Goal: Transaction & Acquisition: Download file/media

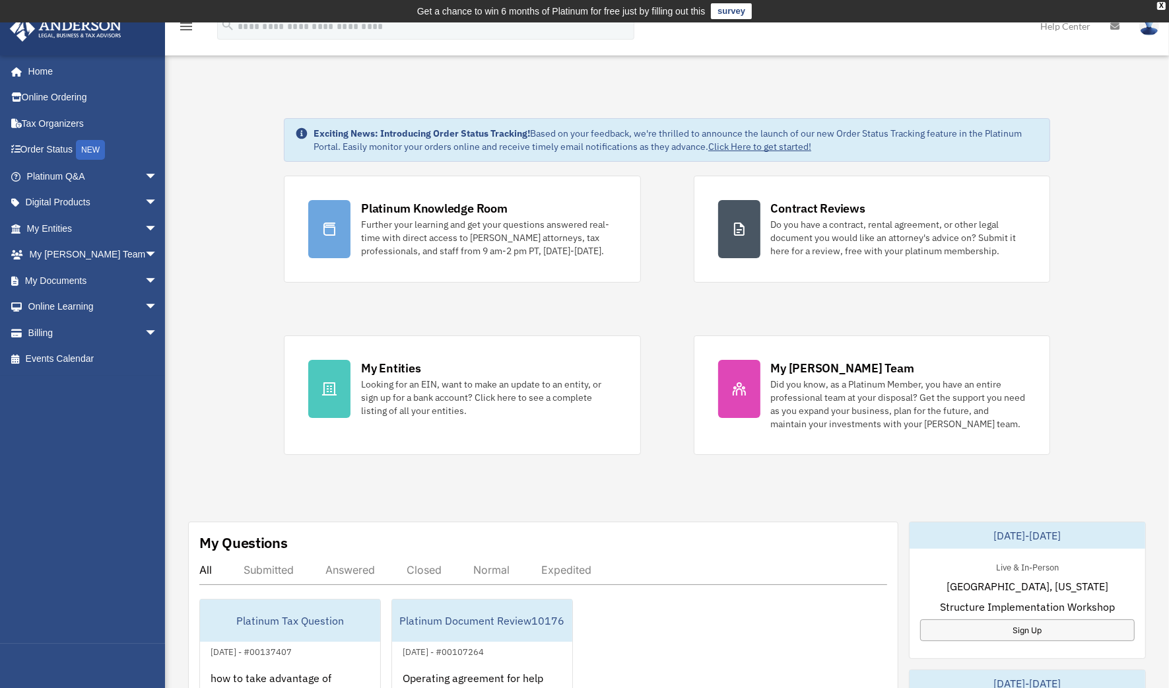
click at [91, 279] on link "My Documents arrow_drop_down" at bounding box center [93, 280] width 168 height 26
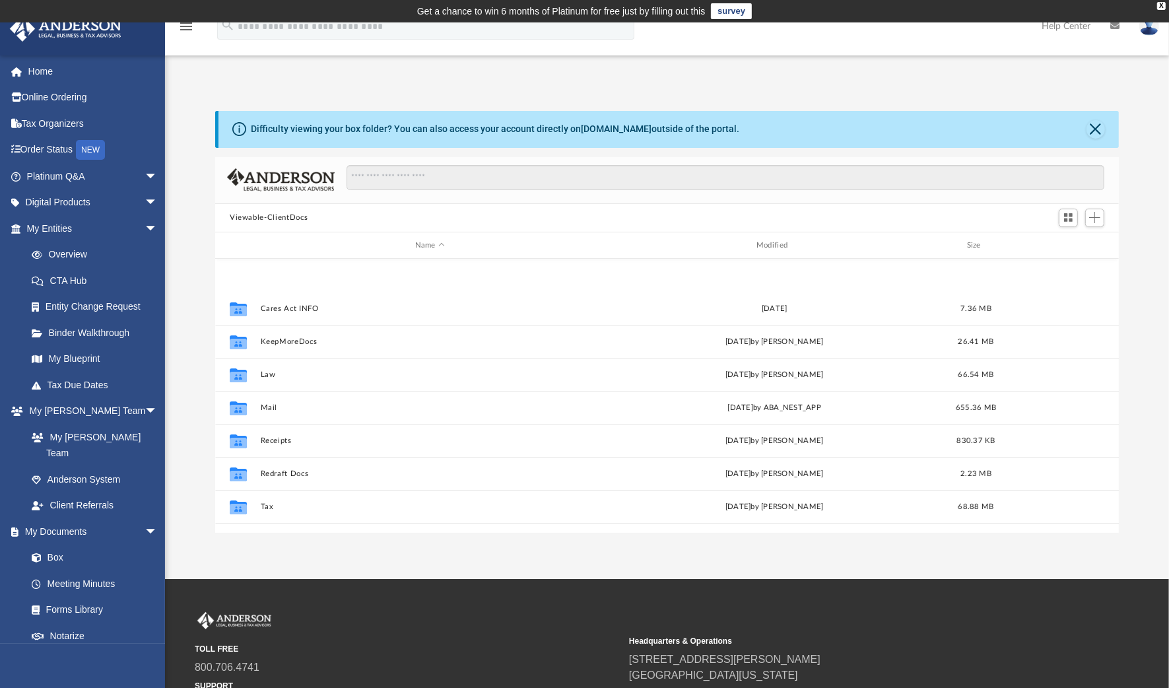
scroll to position [89, 0]
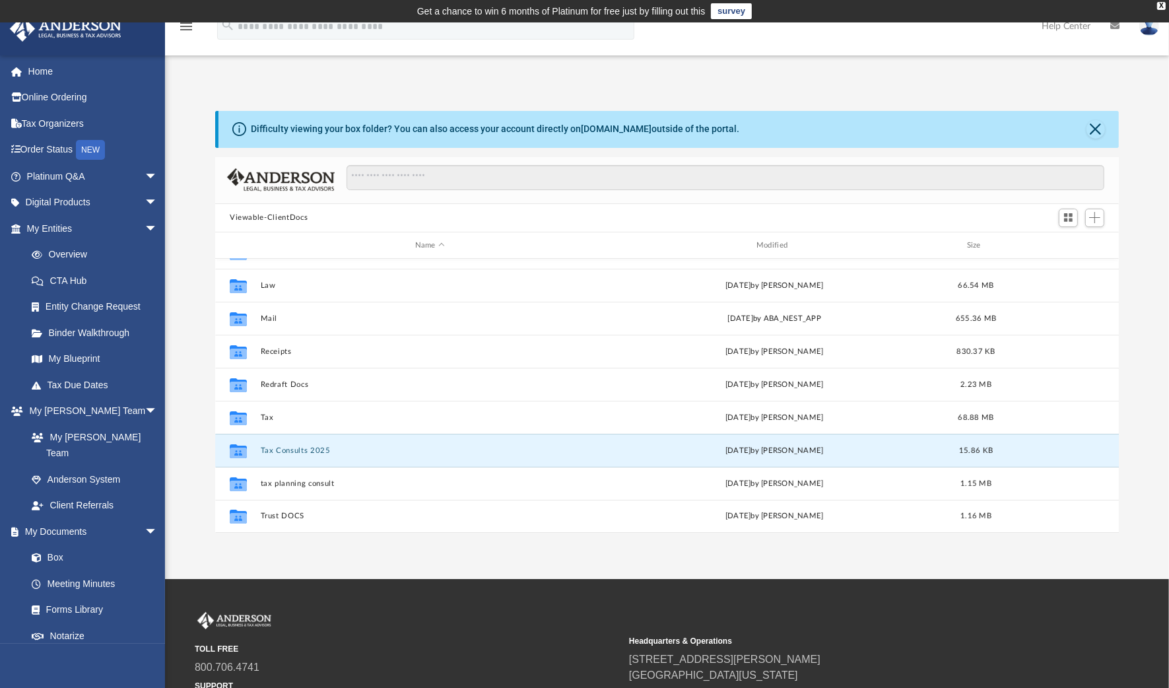
click at [288, 450] on button "Tax Consults 2025" at bounding box center [430, 450] width 339 height 9
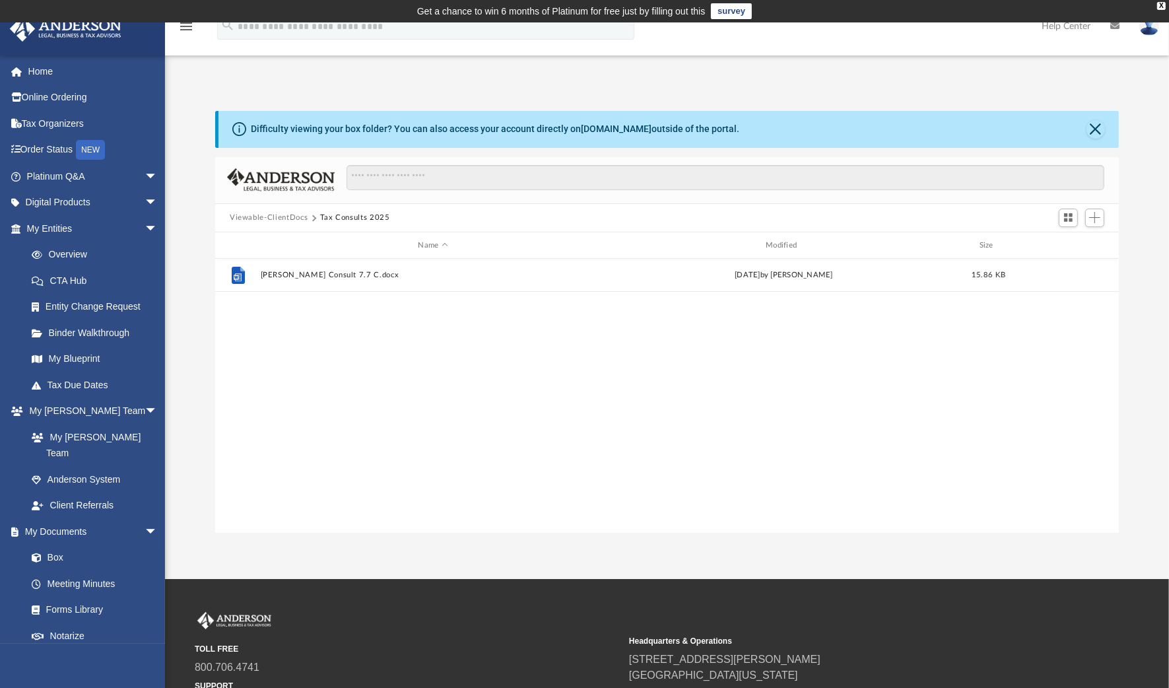
scroll to position [0, 0]
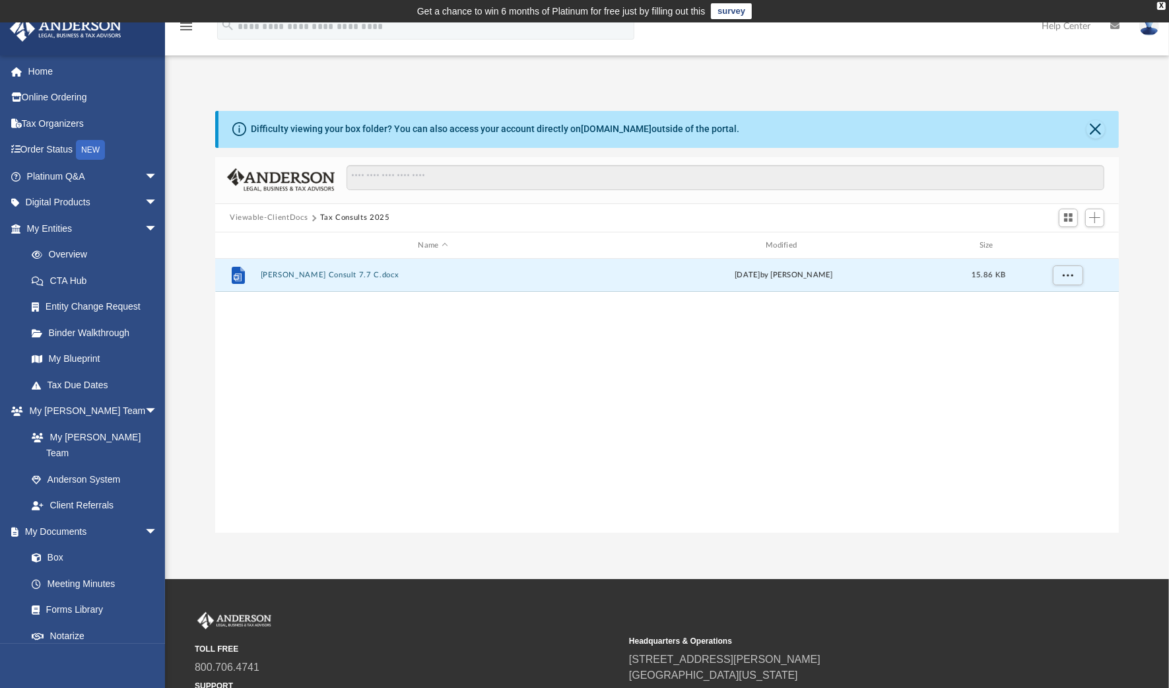
click at [301, 274] on button "[PERSON_NAME] Consult 7.7 C.docx" at bounding box center [433, 275] width 345 height 9
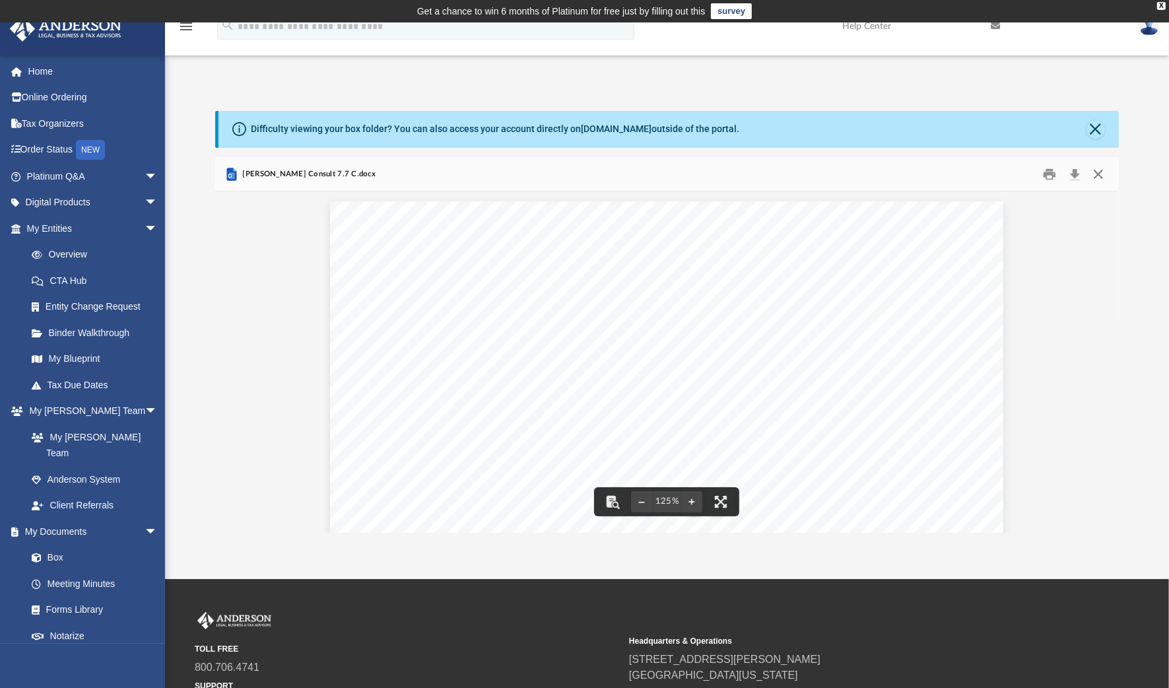
click at [1098, 177] on button "Close" at bounding box center [1098, 174] width 24 height 20
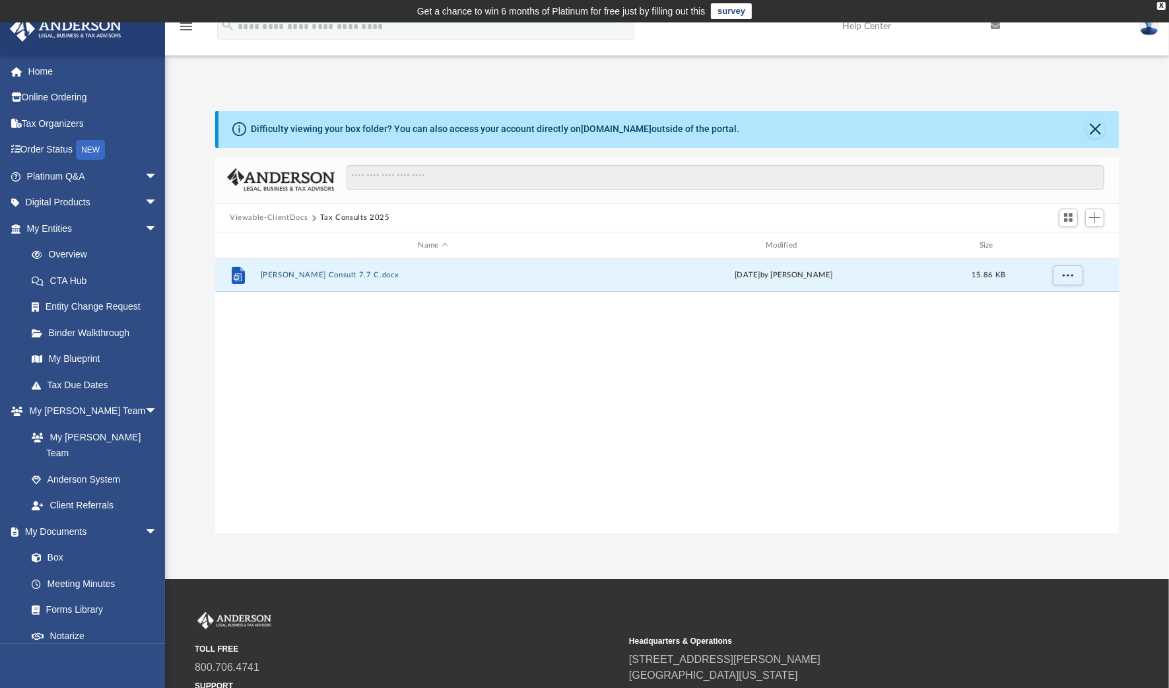
click at [288, 214] on button "Viewable-ClientDocs" at bounding box center [269, 218] width 78 height 12
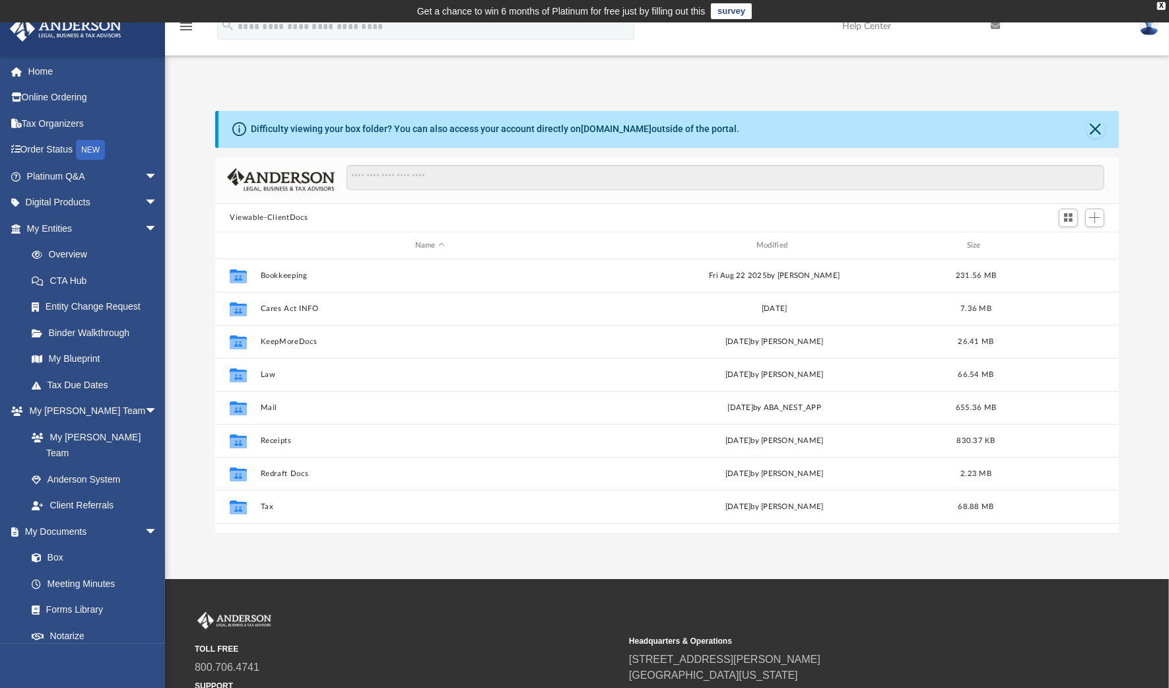
scroll to position [89, 0]
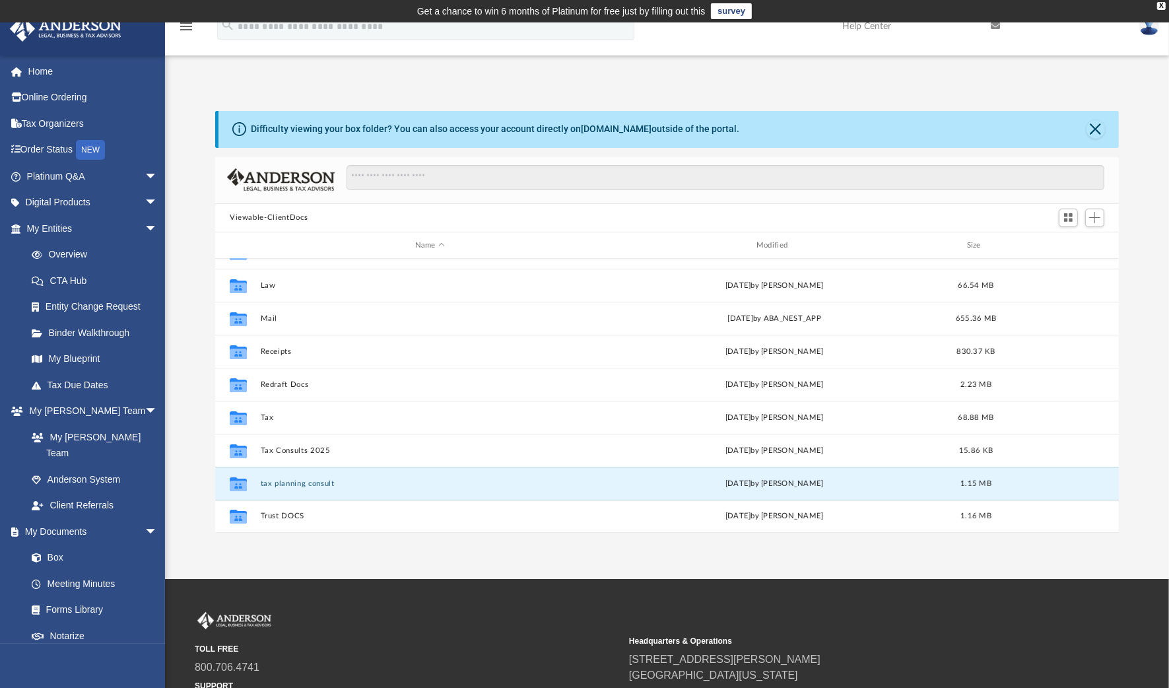
click at [281, 481] on button "tax planning consult" at bounding box center [430, 483] width 339 height 9
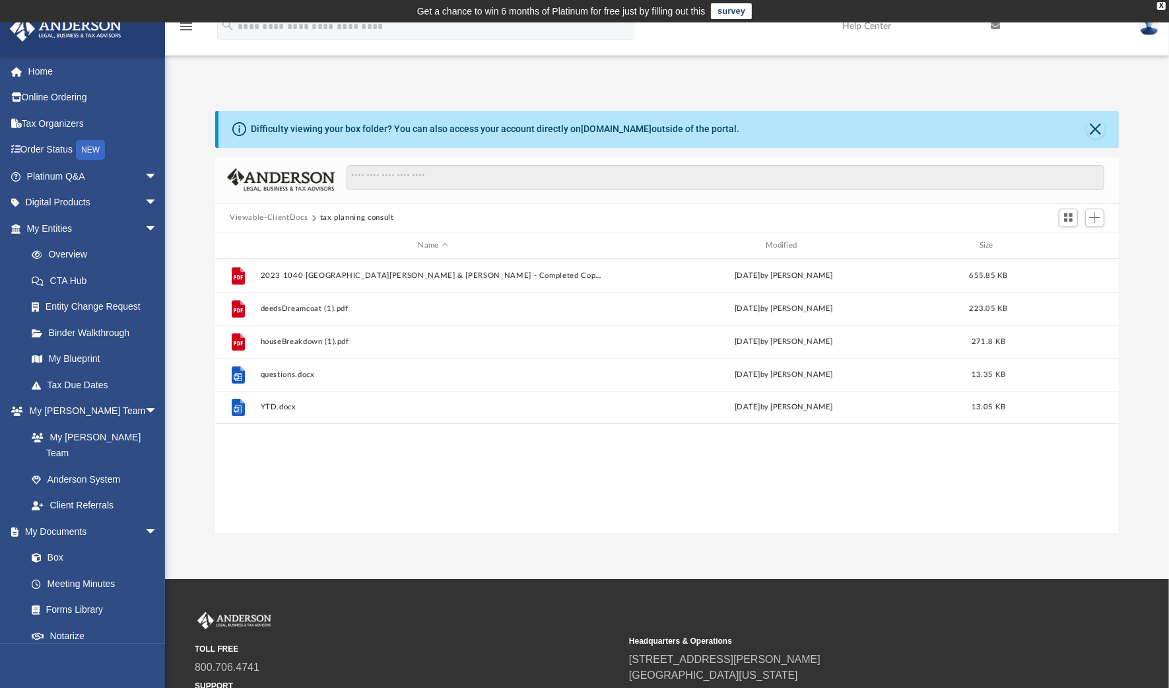
scroll to position [0, 0]
click at [289, 305] on button "deedsDreamcoat (1).pdf" at bounding box center [433, 308] width 345 height 9
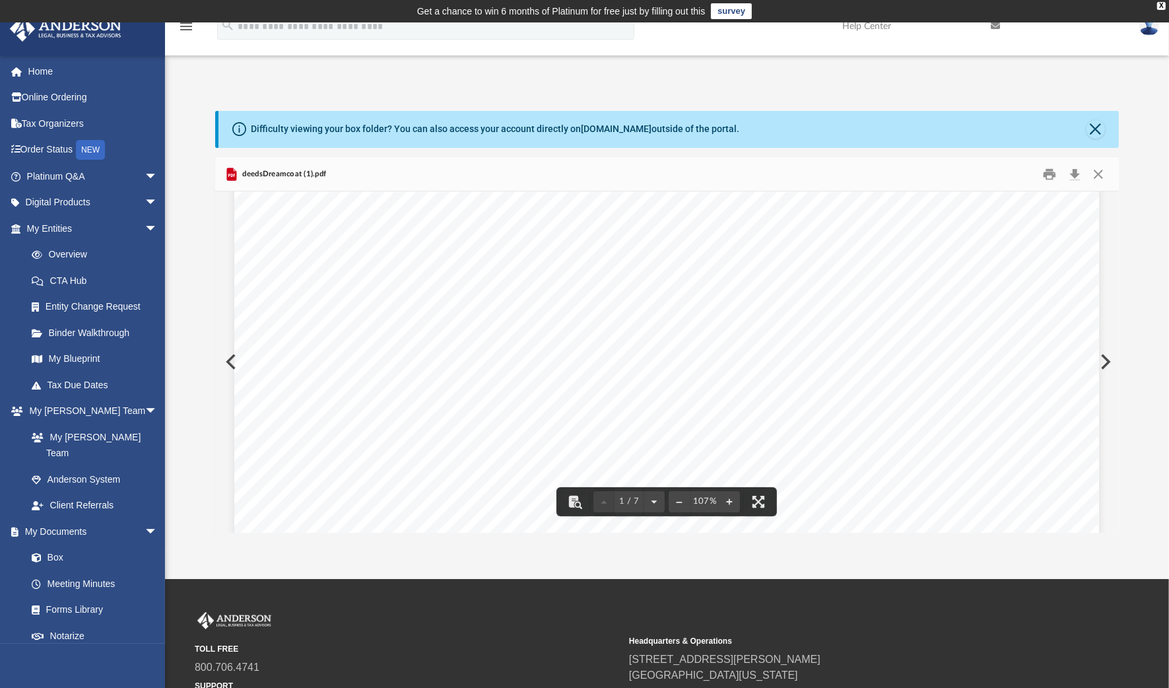
scroll to position [620, 0]
click at [1072, 176] on button "Download" at bounding box center [1075, 174] width 24 height 20
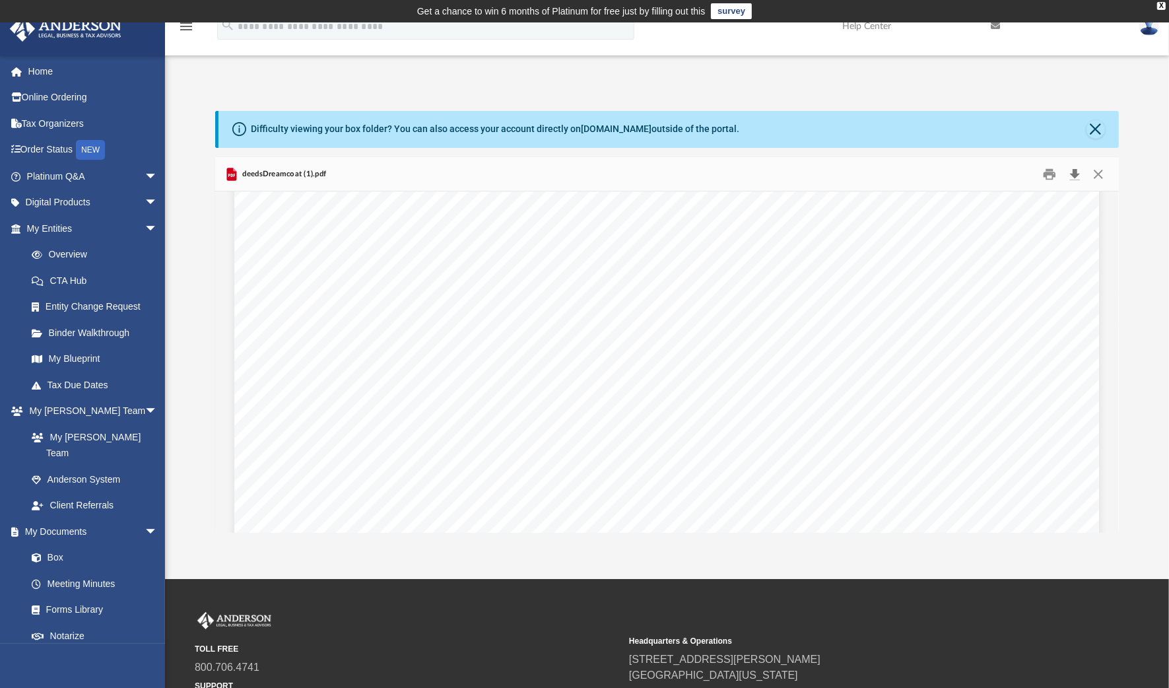
scroll to position [4026, 0]
